Goal: Find specific page/section: Find specific page/section

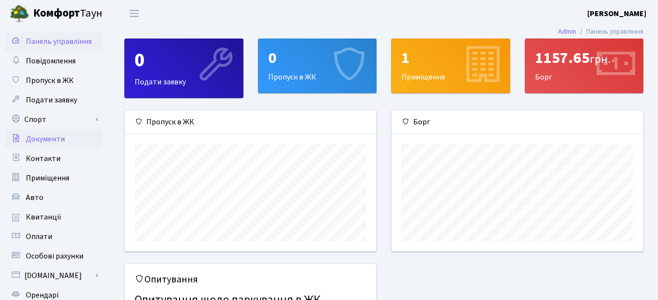
scroll to position [141, 251]
click at [44, 217] on span "Квитанції" at bounding box center [44, 217] width 36 height 11
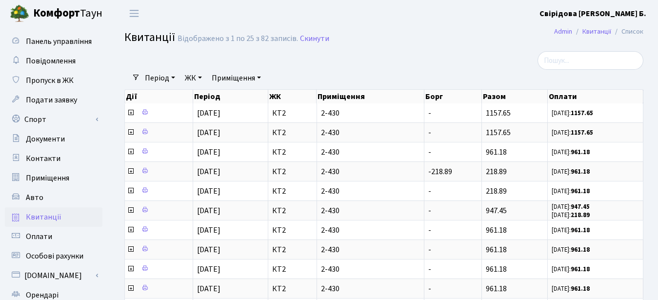
select select "25"
click at [57, 40] on span "Панель управління" at bounding box center [59, 41] width 66 height 11
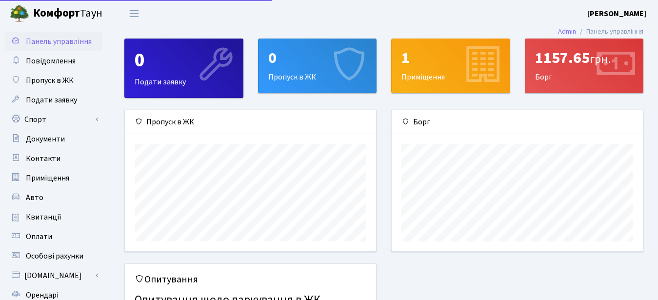
scroll to position [141, 251]
